Goal: Information Seeking & Learning: Learn about a topic

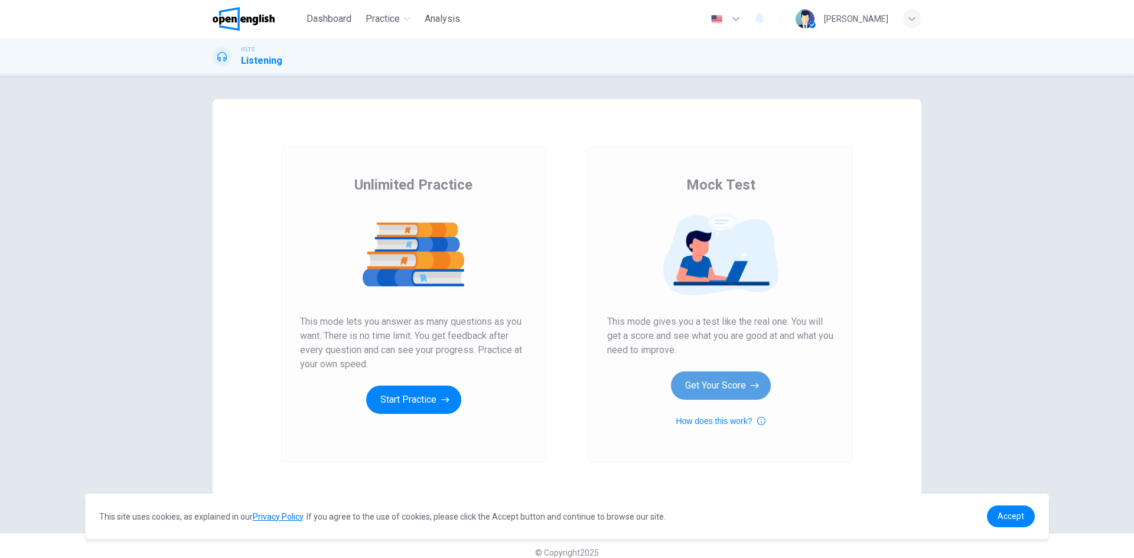
click at [718, 393] on button "Get Your Score" at bounding box center [721, 385] width 100 height 28
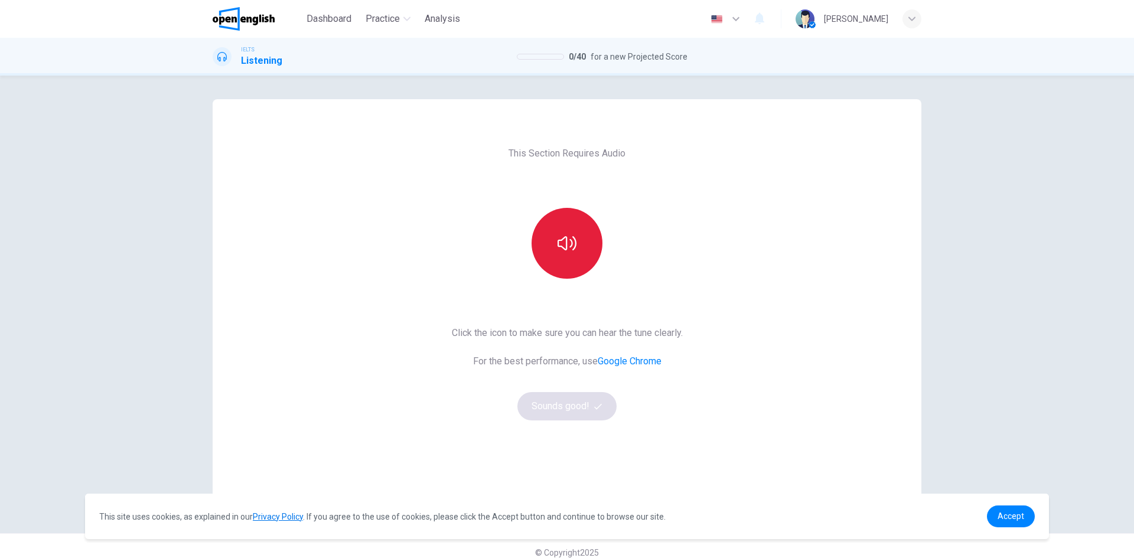
click at [557, 240] on icon "button" at bounding box center [566, 243] width 19 height 14
click at [550, 413] on button "Sounds good!" at bounding box center [566, 406] width 99 height 28
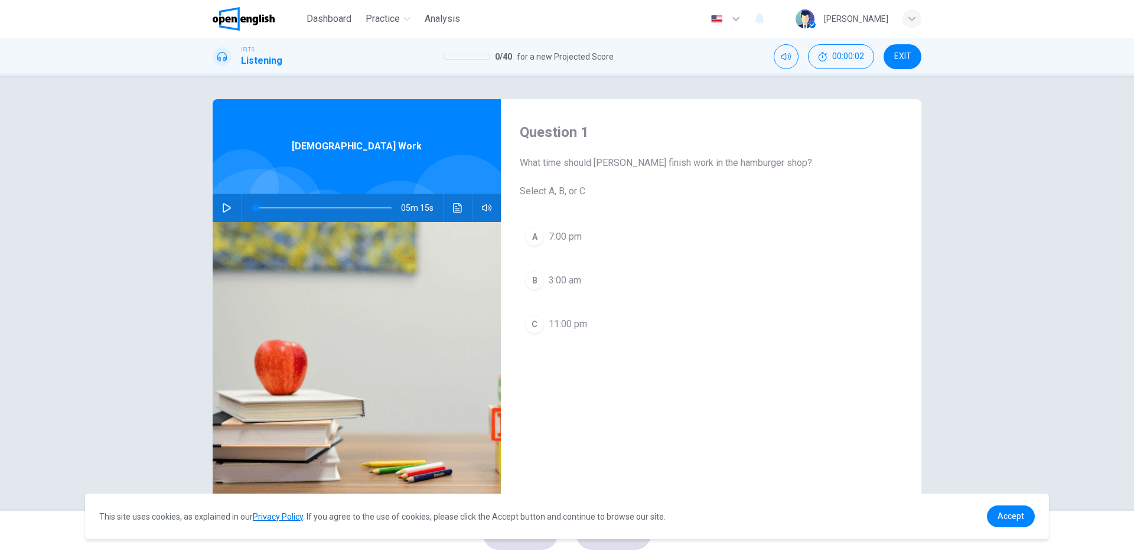
click at [217, 206] on button "button" at bounding box center [226, 208] width 19 height 28
click at [999, 520] on span "Accept" at bounding box center [1010, 515] width 27 height 9
click at [991, 511] on link "Accept" at bounding box center [1011, 516] width 48 height 22
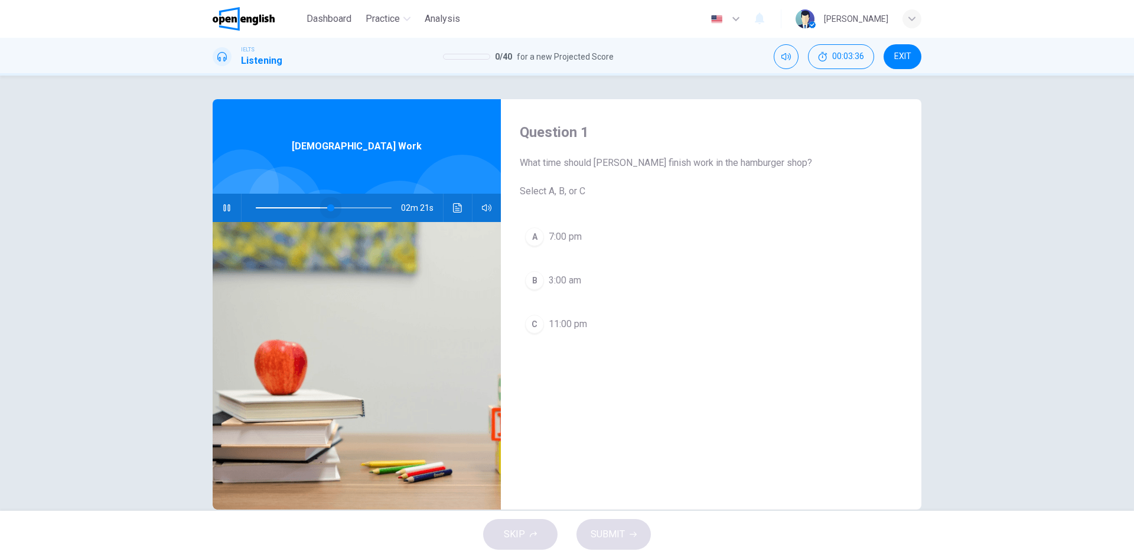
drag, startPoint x: 342, startPoint y: 205, endPoint x: 327, endPoint y: 209, distance: 15.9
click at [327, 209] on span at bounding box center [330, 207] width 7 height 7
click at [316, 207] on span at bounding box center [319, 207] width 7 height 7
drag, startPoint x: 316, startPoint y: 207, endPoint x: 311, endPoint y: 208, distance: 6.0
click at [311, 208] on span at bounding box center [314, 207] width 7 height 7
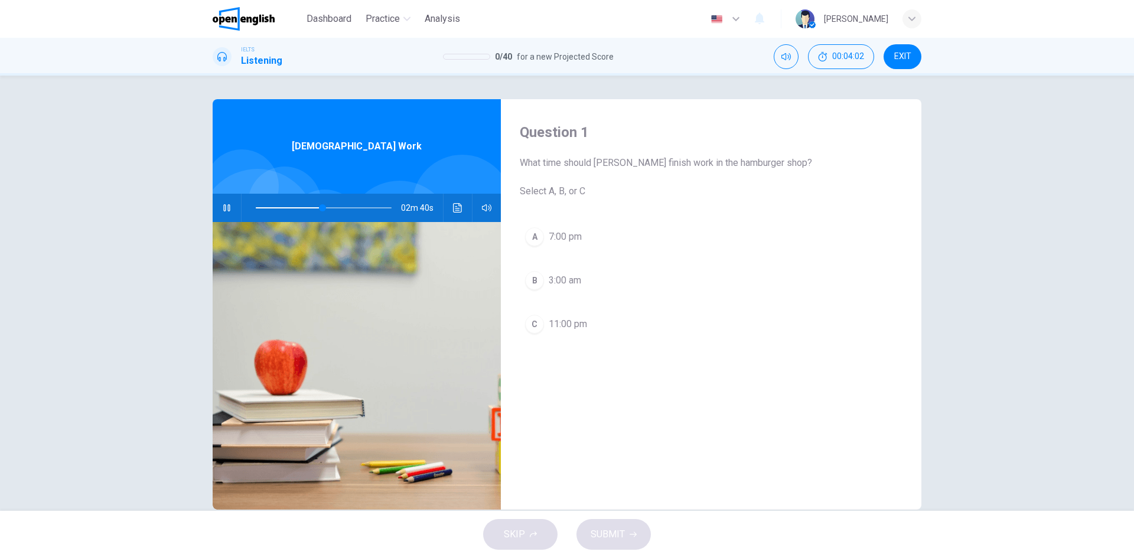
click at [526, 326] on div "C" at bounding box center [534, 324] width 19 height 19
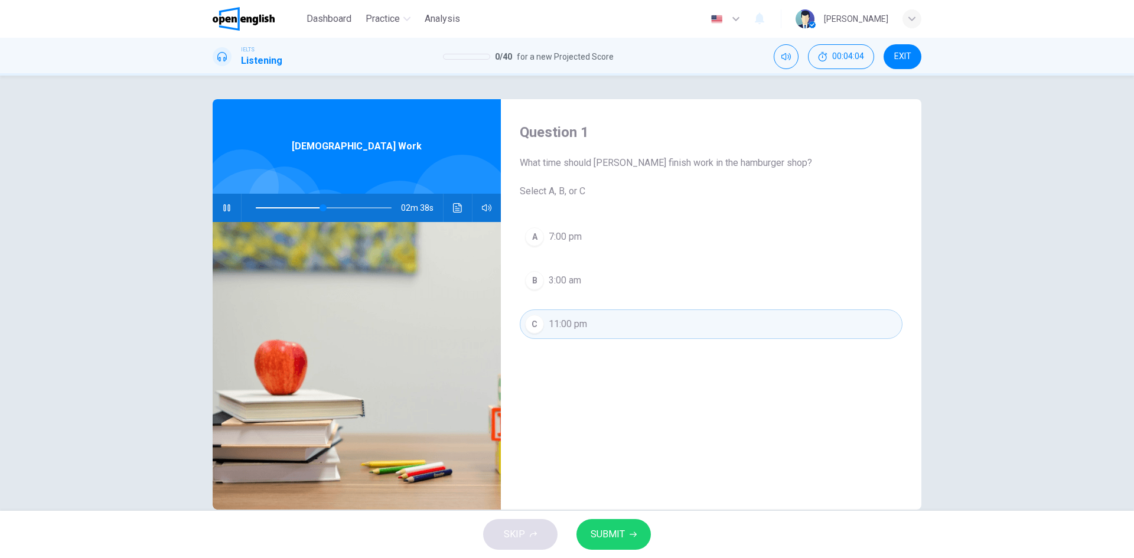
click at [616, 535] on span "SUBMIT" at bounding box center [607, 534] width 34 height 17
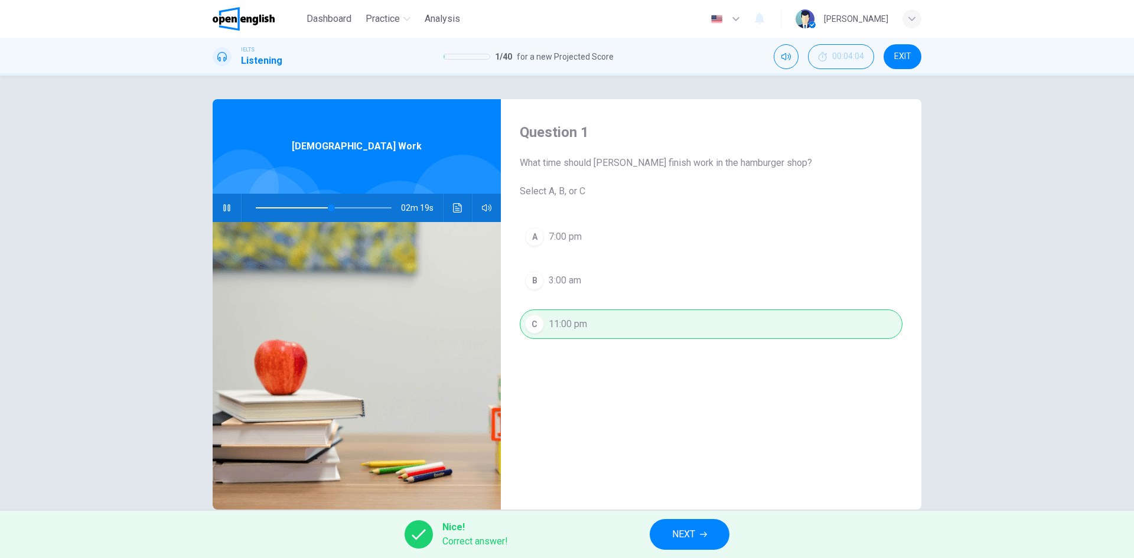
click at [227, 205] on icon "button" at bounding box center [226, 207] width 9 height 9
click at [691, 550] on div "Nice! Correct answer! NEXT" at bounding box center [567, 534] width 1134 height 47
click at [691, 533] on span "NEXT" at bounding box center [683, 534] width 23 height 17
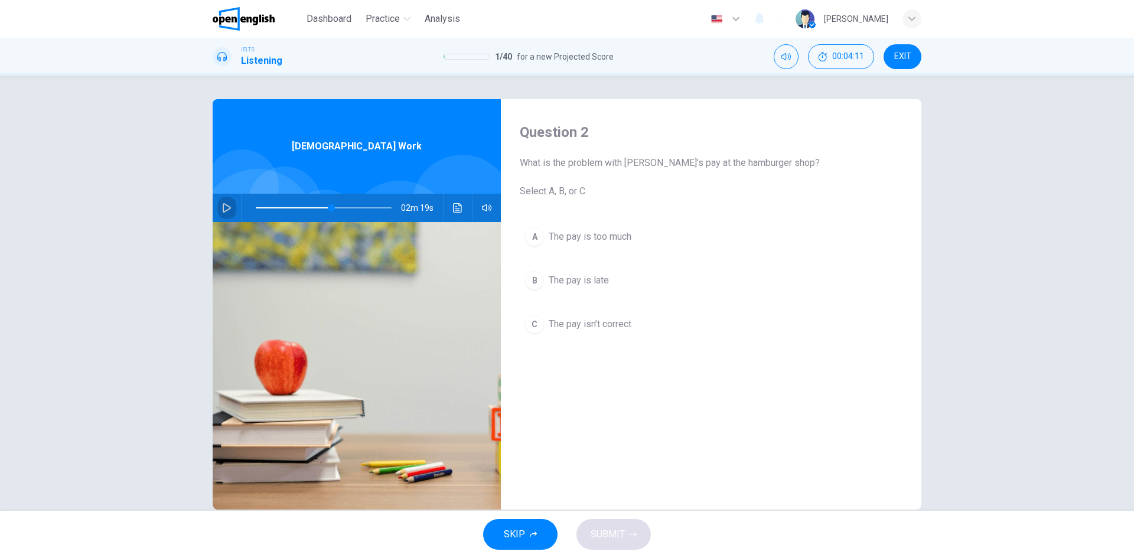
click at [224, 205] on icon "button" at bounding box center [226, 207] width 9 height 9
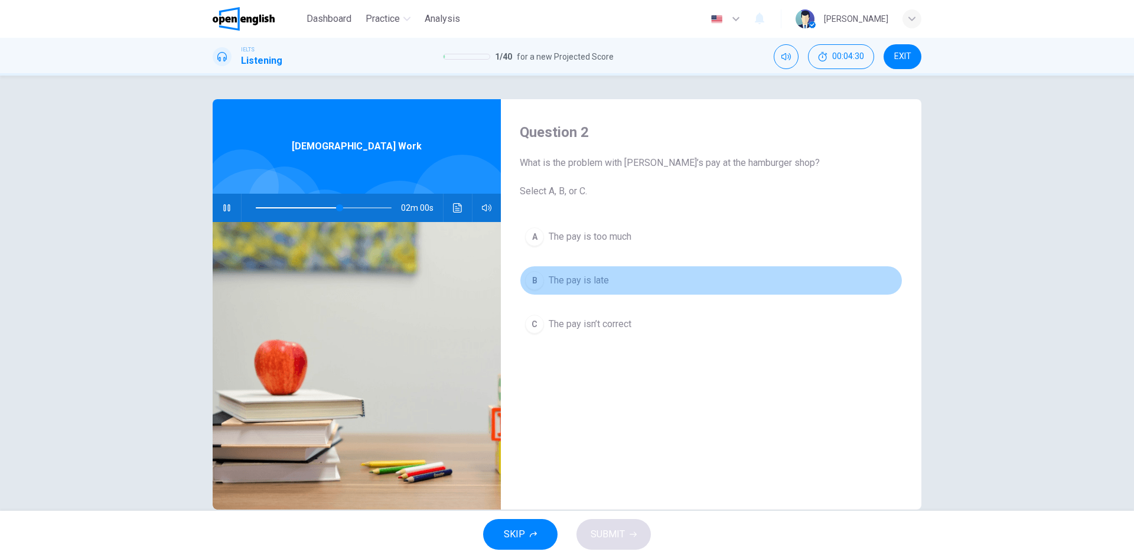
click at [562, 288] on button "B The pay is late" at bounding box center [711, 281] width 383 height 30
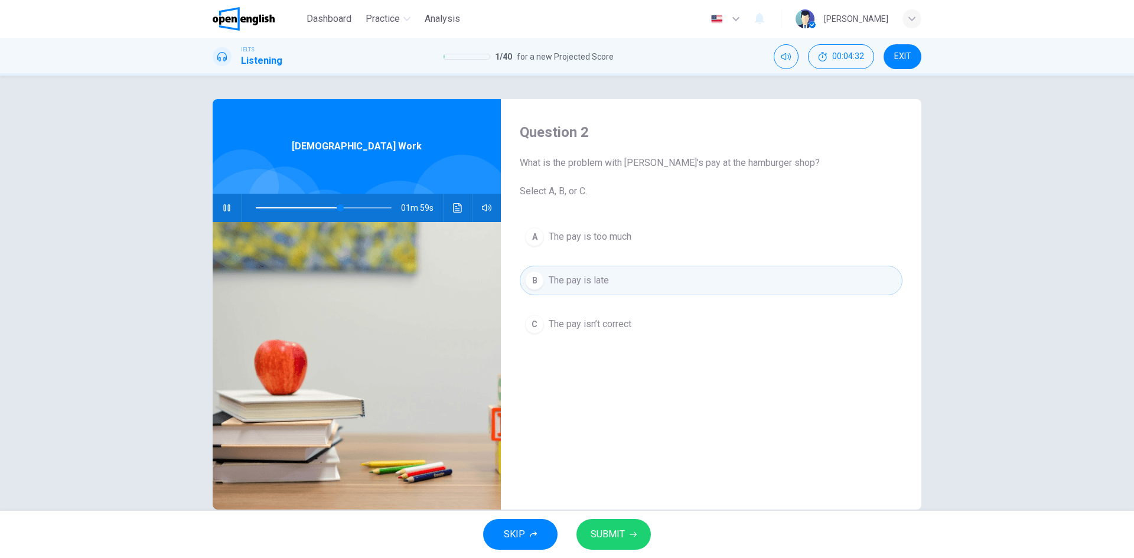
click at [622, 528] on span "SUBMIT" at bounding box center [607, 534] width 34 height 17
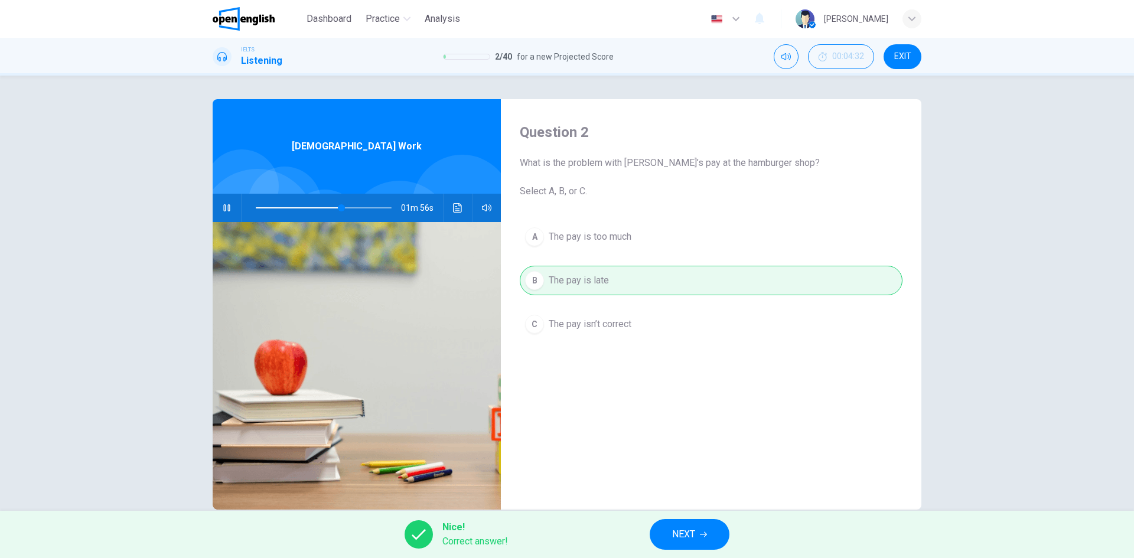
click at [711, 532] on button "NEXT" at bounding box center [689, 534] width 80 height 31
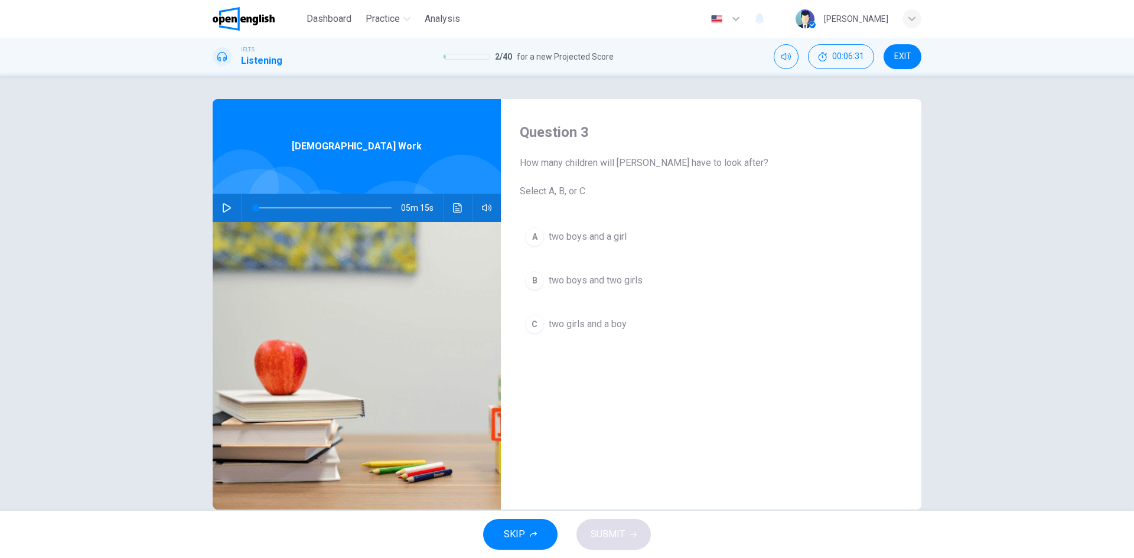
click at [353, 205] on span at bounding box center [324, 208] width 136 height 17
drag, startPoint x: 351, startPoint y: 208, endPoint x: 337, endPoint y: 205, distance: 14.9
click at [337, 205] on span at bounding box center [340, 207] width 7 height 7
click at [218, 211] on button "button" at bounding box center [226, 208] width 19 height 28
click at [581, 329] on span "two girls and a boy" at bounding box center [587, 324] width 78 height 14
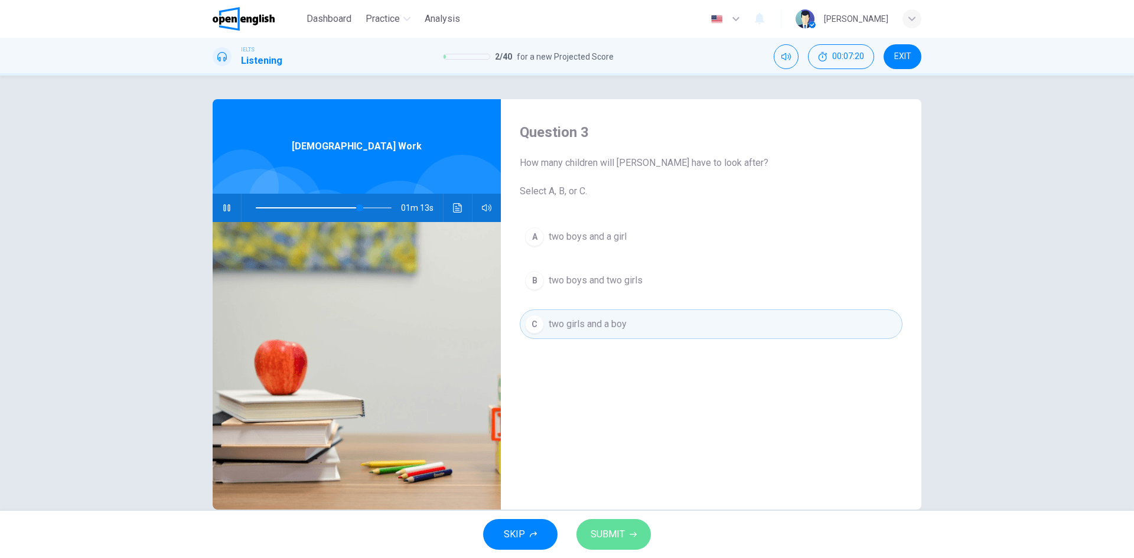
click at [619, 530] on span "SUBMIT" at bounding box center [607, 534] width 34 height 17
type input "**"
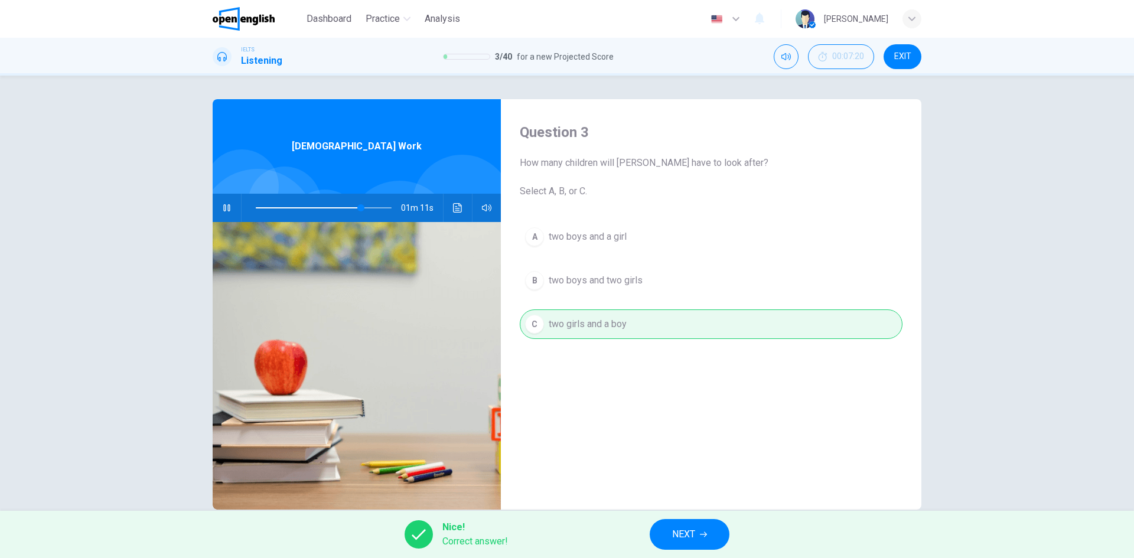
click at [694, 534] on span "NEXT" at bounding box center [683, 534] width 23 height 17
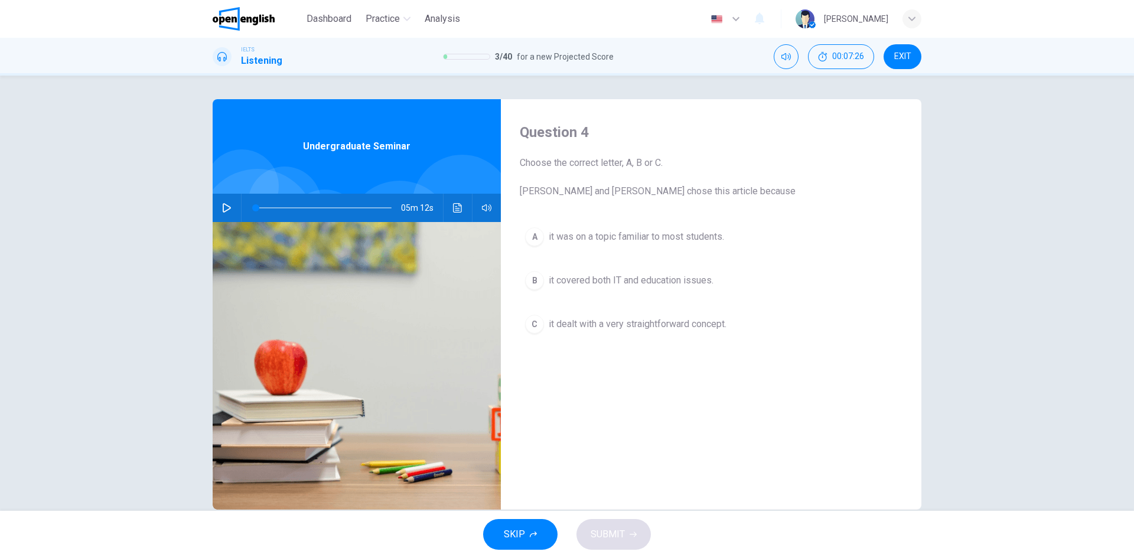
click at [231, 204] on button "button" at bounding box center [226, 208] width 19 height 28
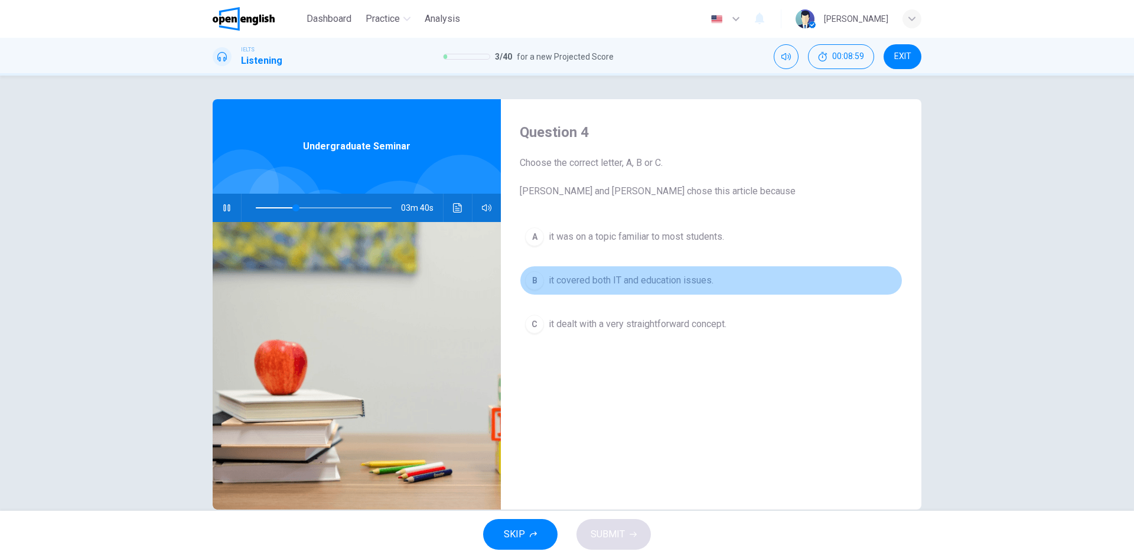
click at [583, 281] on span "it covered both IT and education issues." at bounding box center [630, 280] width 165 height 14
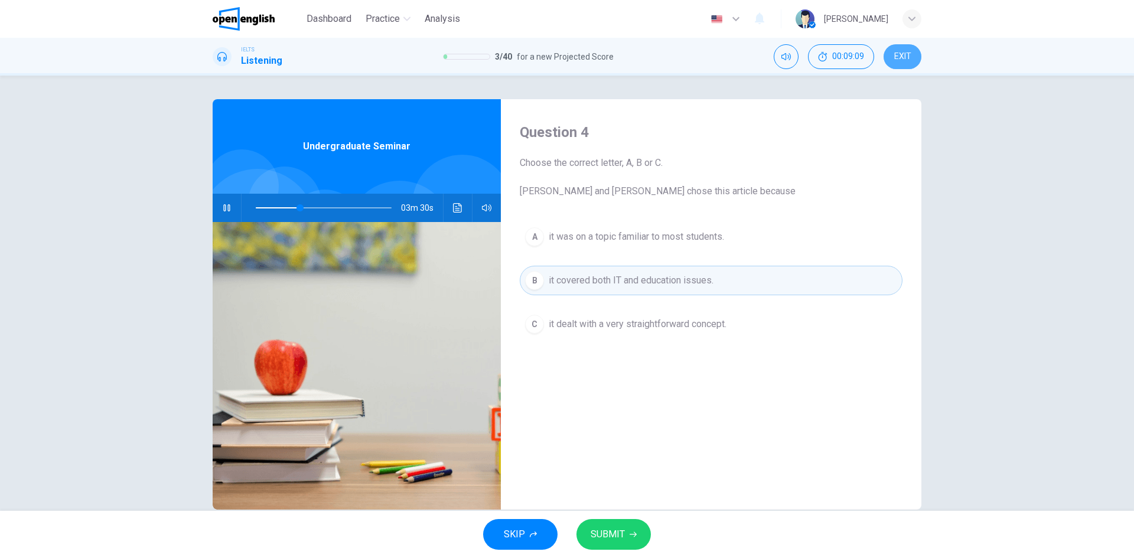
type input "**"
click at [900, 57] on span "EXIT" at bounding box center [902, 56] width 17 height 9
